Goal: Task Accomplishment & Management: Manage account settings

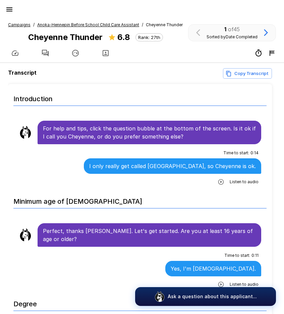
click at [10, 6] on icon "button" at bounding box center [9, 9] width 8 height 8
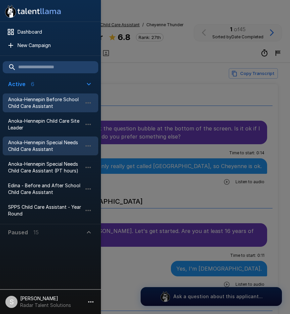
click at [25, 146] on span "Anoka-Hennepin Special Needs Child Care Assistant" at bounding box center [45, 145] width 74 height 13
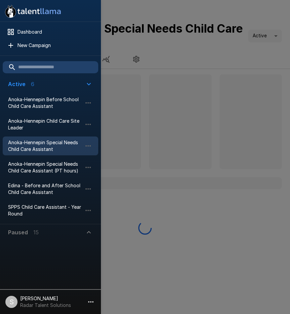
click at [188, 62] on div at bounding box center [145, 157] width 290 height 314
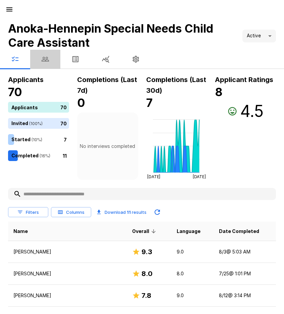
click at [47, 61] on icon "button" at bounding box center [45, 59] width 7 height 5
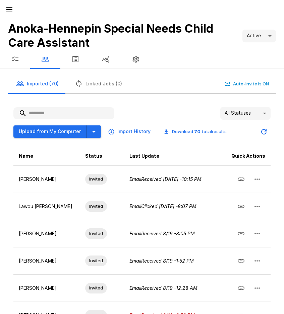
click at [60, 113] on input "text" at bounding box center [63, 113] width 101 height 12
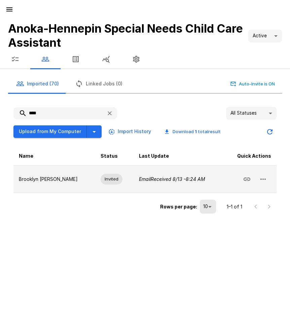
type input "****"
click at [261, 183] on icon "button" at bounding box center [263, 179] width 8 height 8
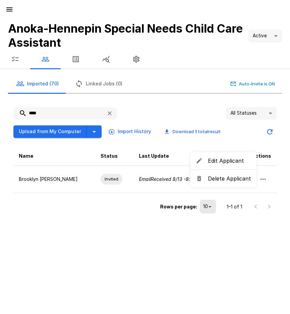
click at [220, 179] on span "Delete Applicant" at bounding box center [229, 178] width 43 height 8
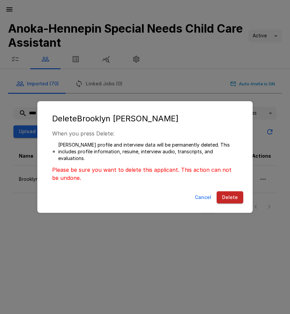
click at [233, 194] on button "Delete" at bounding box center [229, 197] width 27 height 12
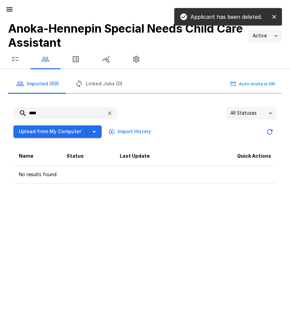
click at [11, 12] on icon "button" at bounding box center [9, 9] width 8 height 8
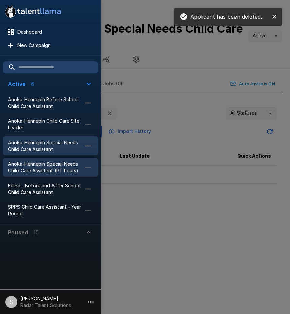
click at [22, 171] on span "Anoka-Hennepin Special Needs Child Care Assistant (PT hours)" at bounding box center [45, 167] width 74 height 13
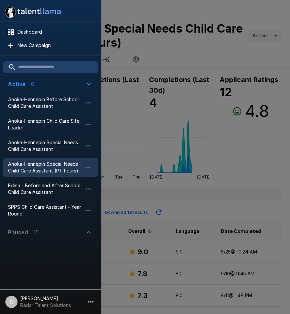
click at [200, 59] on div at bounding box center [145, 157] width 290 height 314
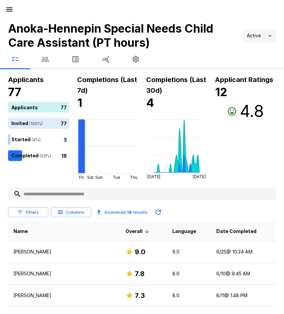
click at [47, 62] on icon "button" at bounding box center [45, 59] width 8 height 8
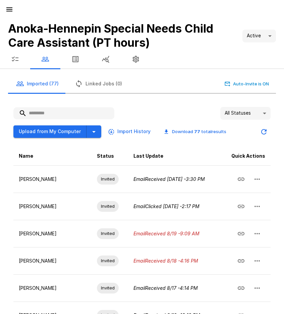
click at [49, 112] on input "text" at bounding box center [63, 113] width 101 height 12
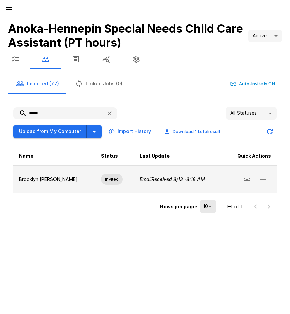
type input "*****"
click at [263, 179] on icon "button" at bounding box center [262, 178] width 5 height 1
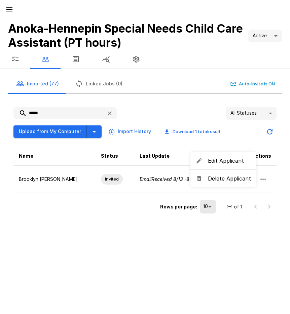
click at [237, 180] on span "Delete Applicant" at bounding box center [229, 178] width 43 height 8
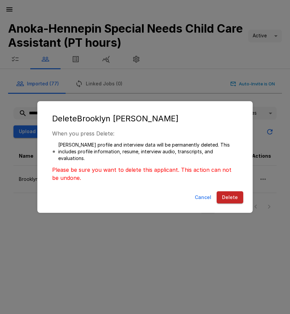
click at [234, 196] on button "Delete" at bounding box center [229, 197] width 27 height 12
